Goal: Navigation & Orientation: Go to known website

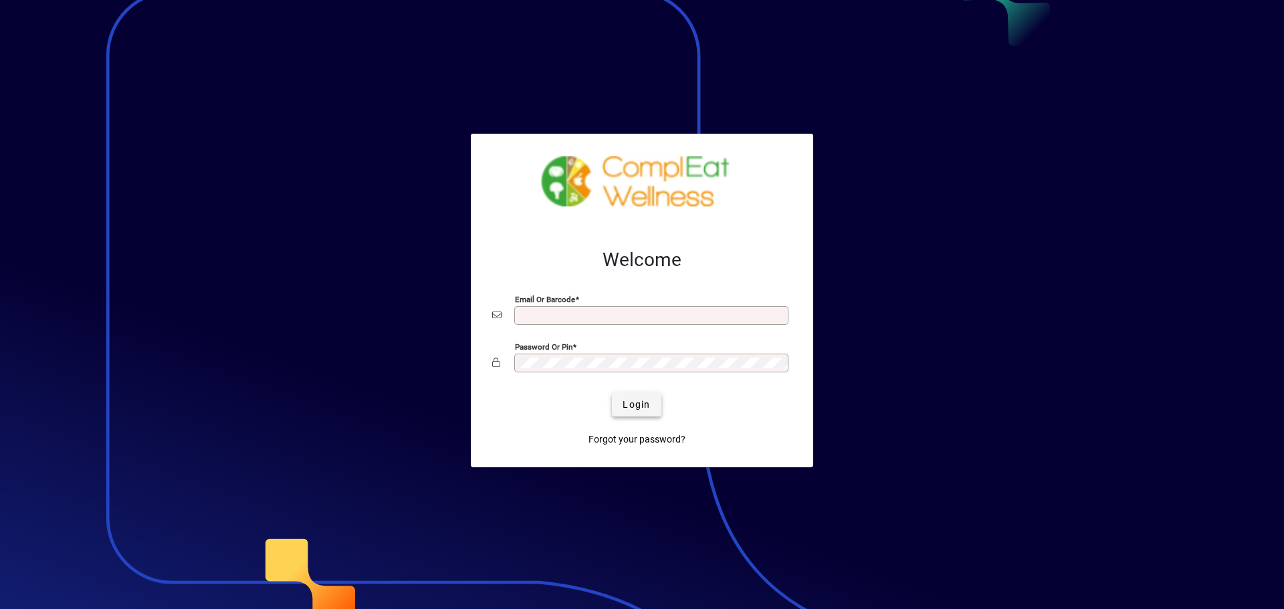
type input "**********"
click at [646, 400] on span "Login" at bounding box center [636, 405] width 27 height 14
